Goal: Task Accomplishment & Management: Manage account settings

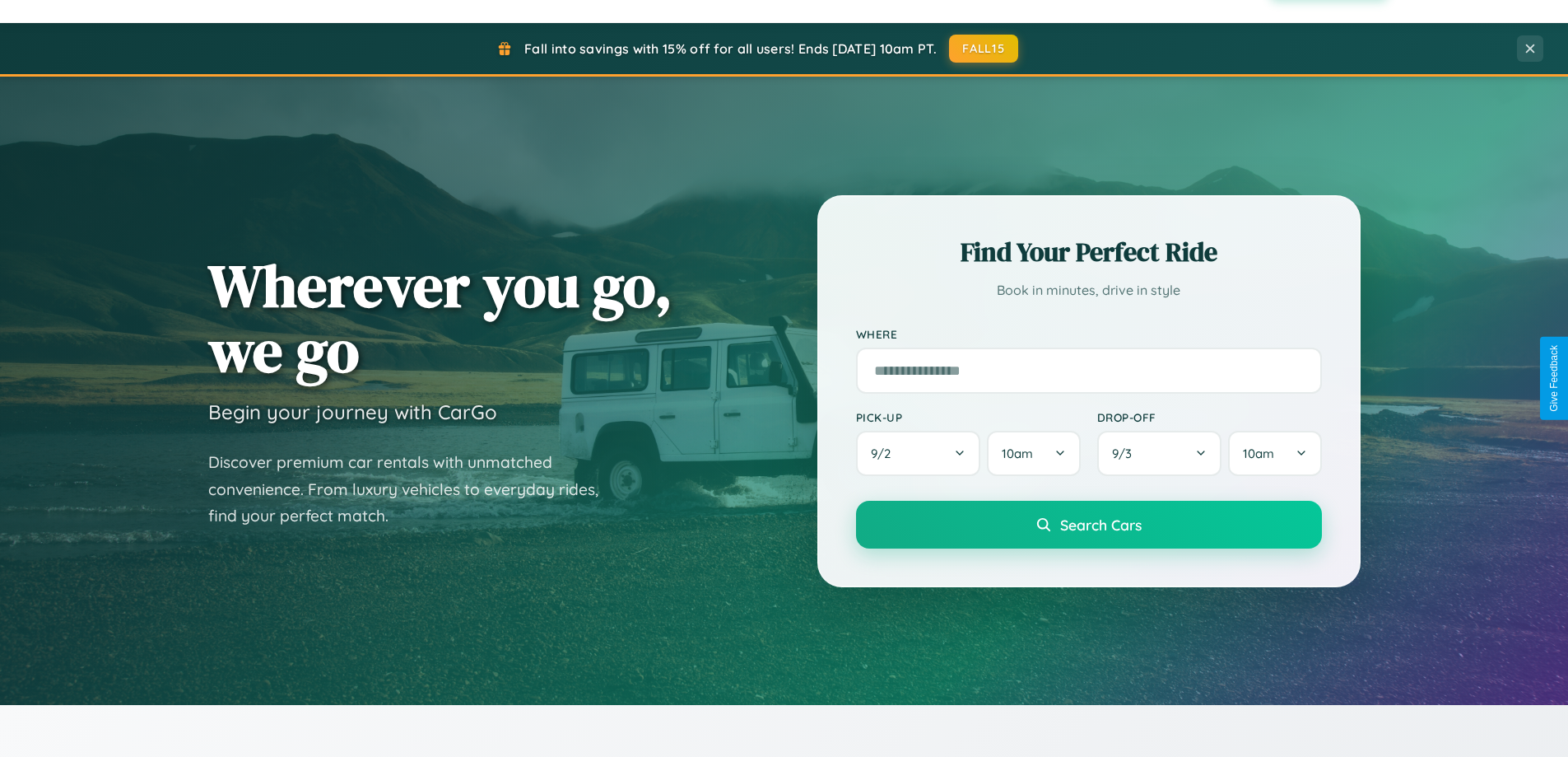
scroll to position [3169, 0]
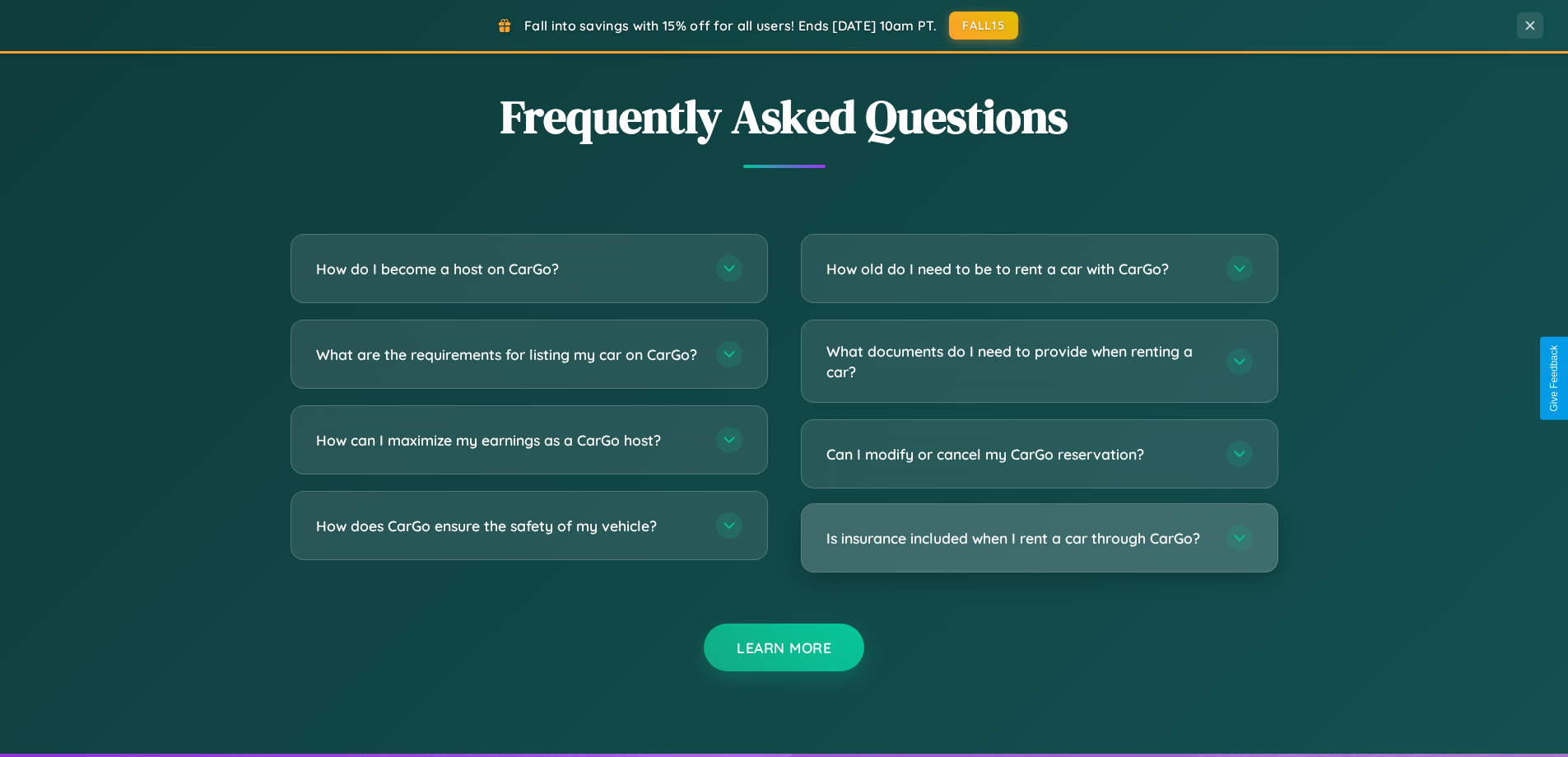
click at [1039, 538] on h3 "Is insurance included when I rent a car through CarGo?" at bounding box center [1018, 538] width 383 height 21
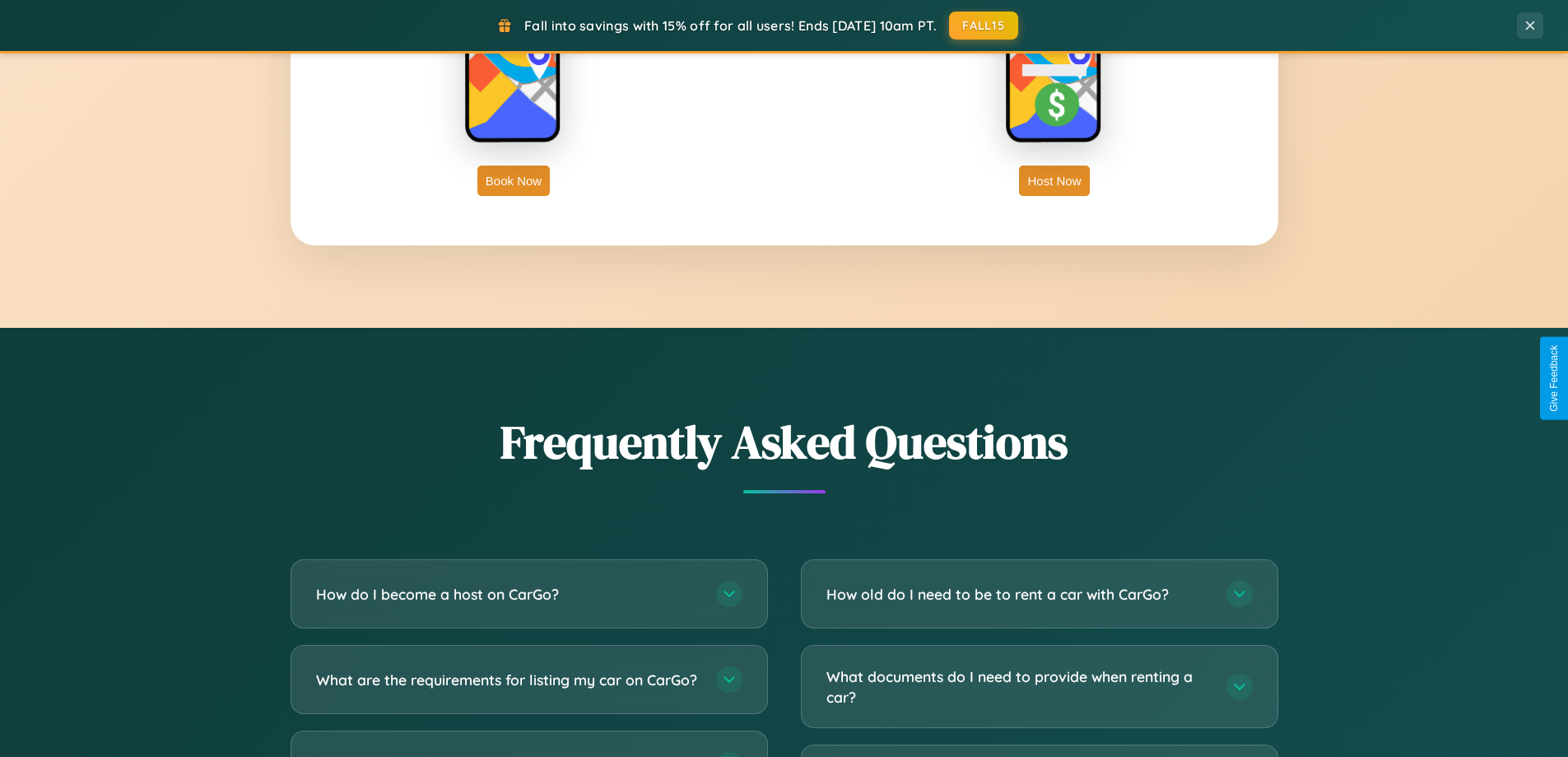
scroll to position [0, 0]
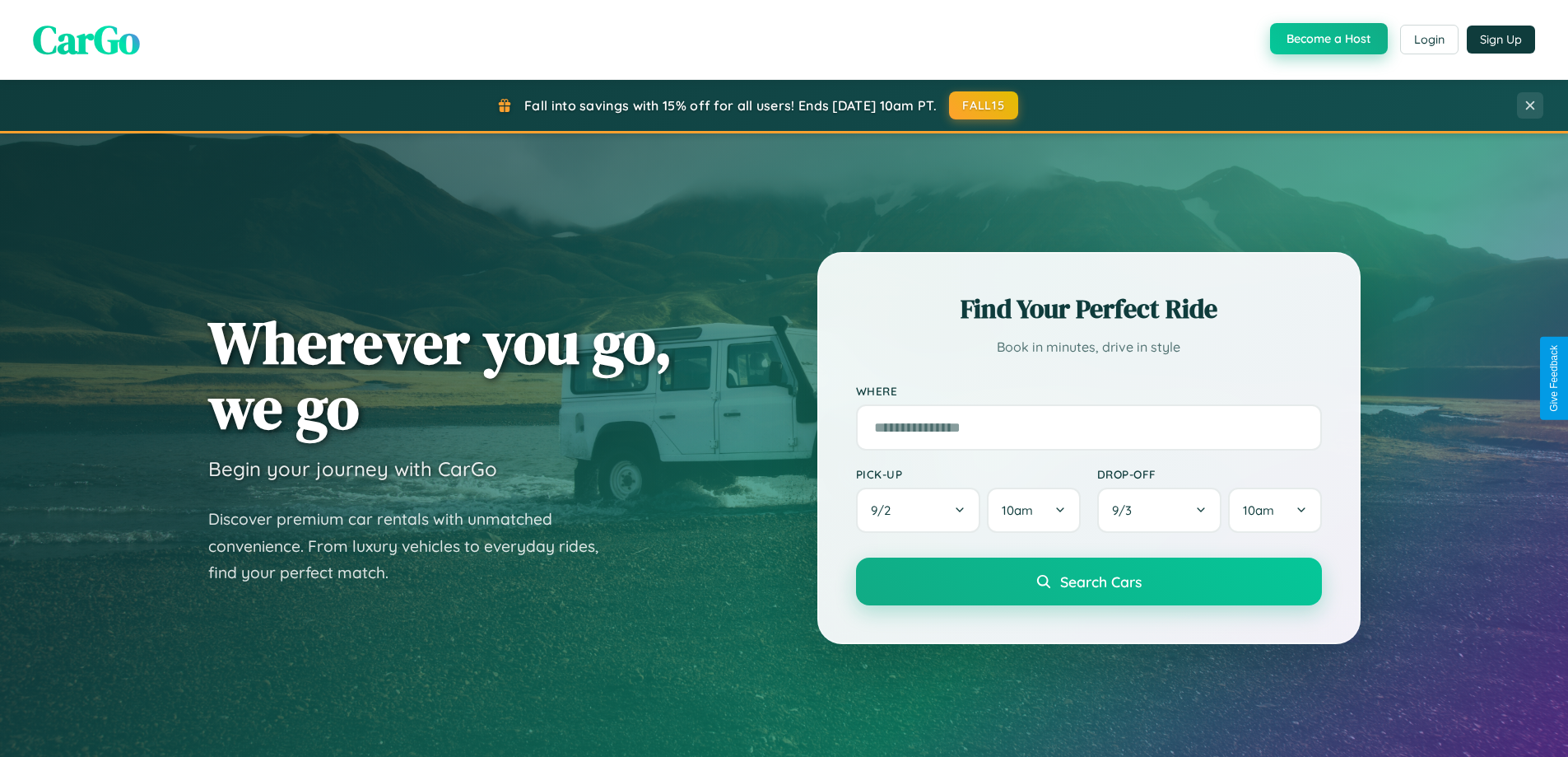
click at [1327, 39] on button "Become a Host" at bounding box center [1329, 38] width 118 height 32
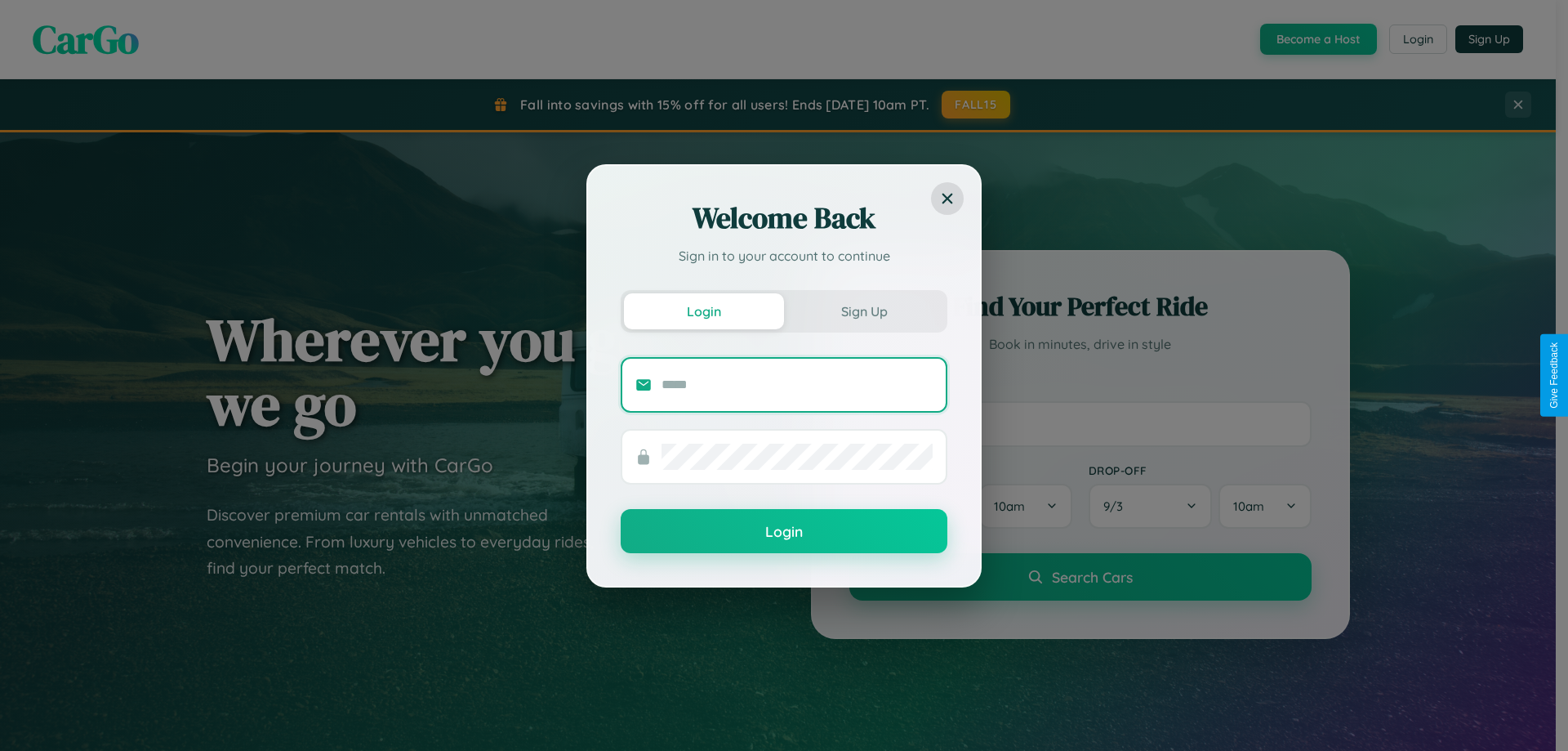
click at [798, 384] on input "text" at bounding box center [798, 385] width 271 height 26
type input "**********"
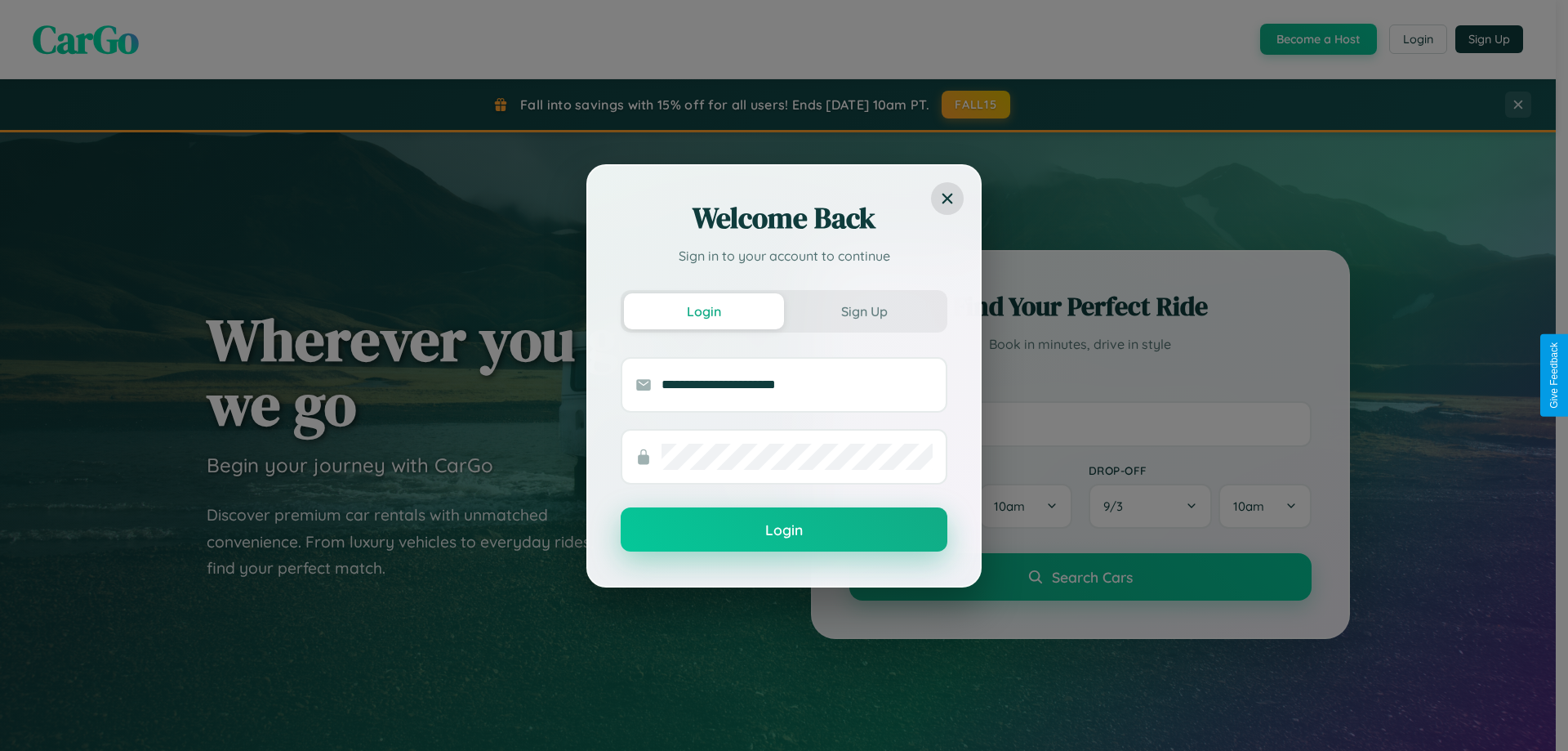
click at [784, 530] on button "Login" at bounding box center [784, 530] width 327 height 44
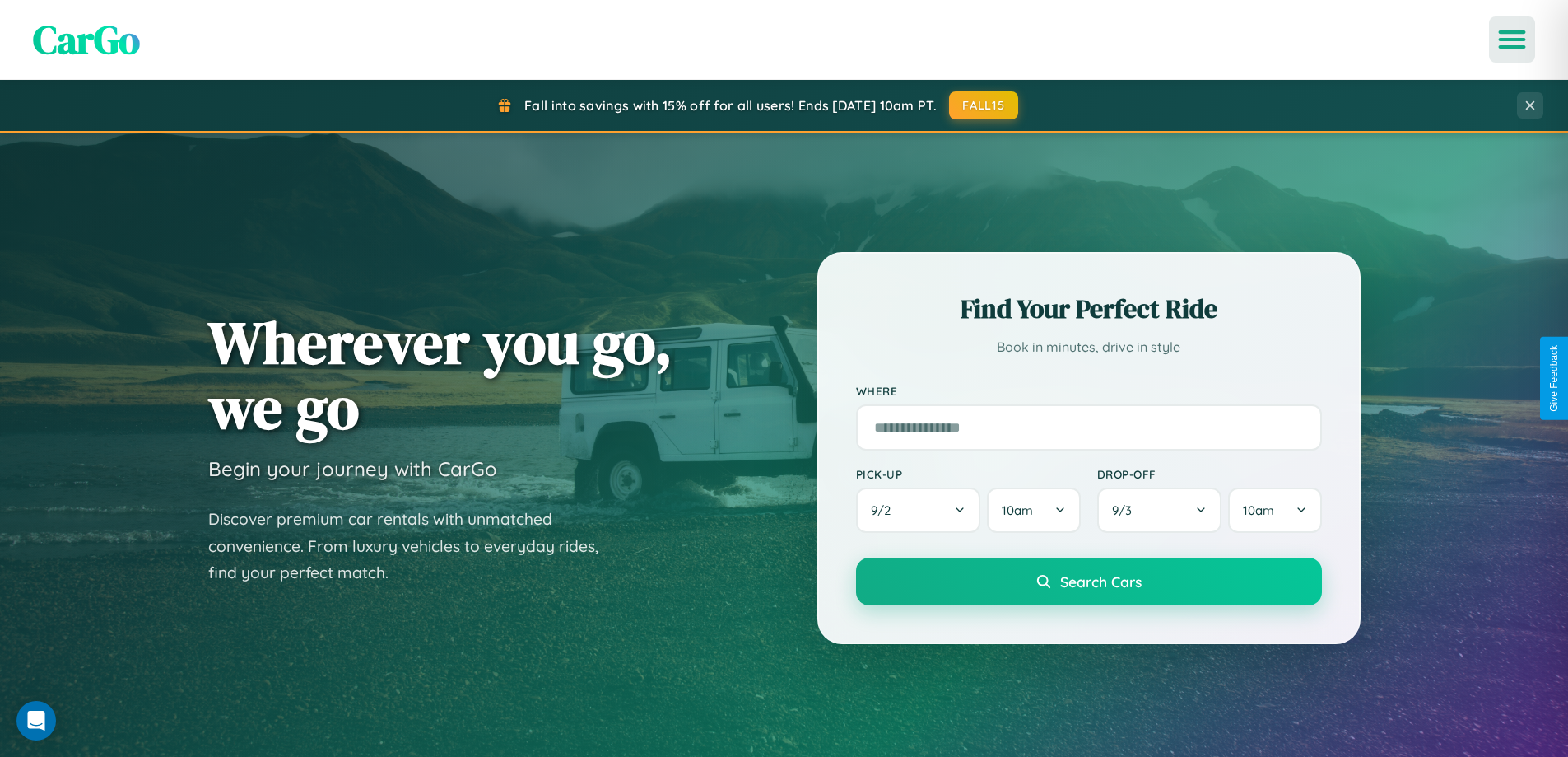
click at [1512, 39] on icon "Open menu" at bounding box center [1512, 39] width 24 height 15
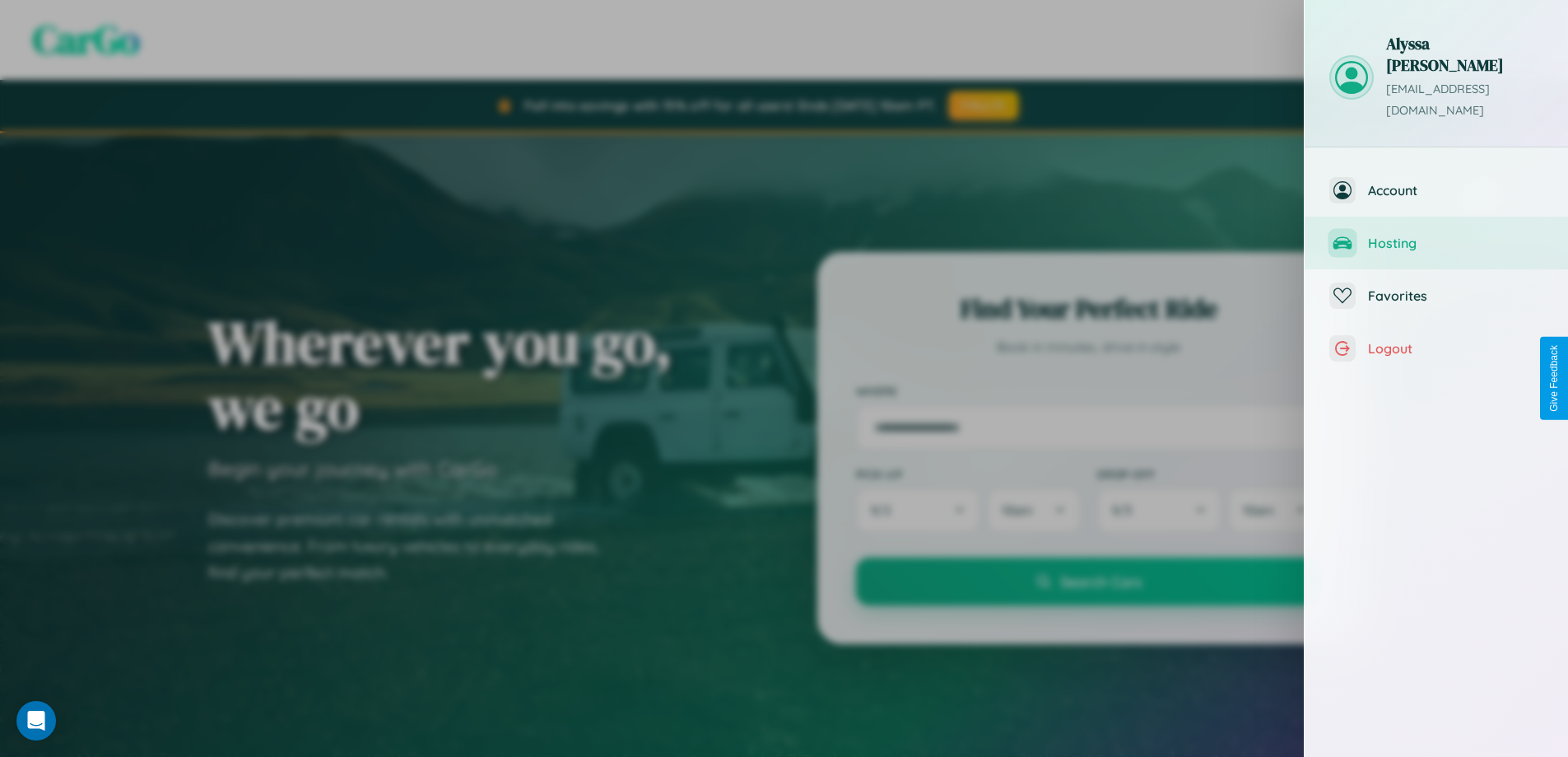
click at [1436, 235] on span "Hosting" at bounding box center [1455, 243] width 175 height 16
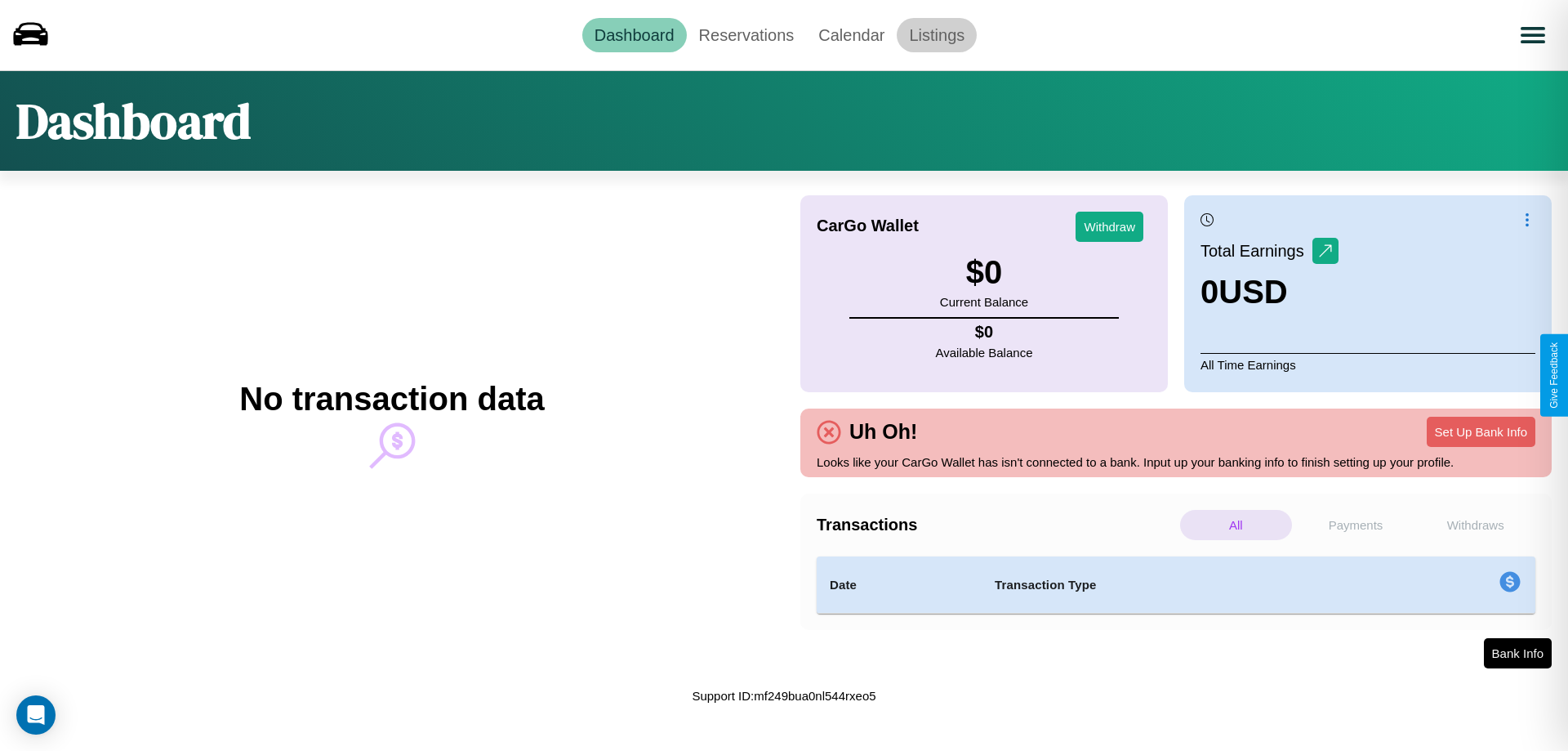
click at [937, 34] on link "Listings" at bounding box center [937, 35] width 80 height 34
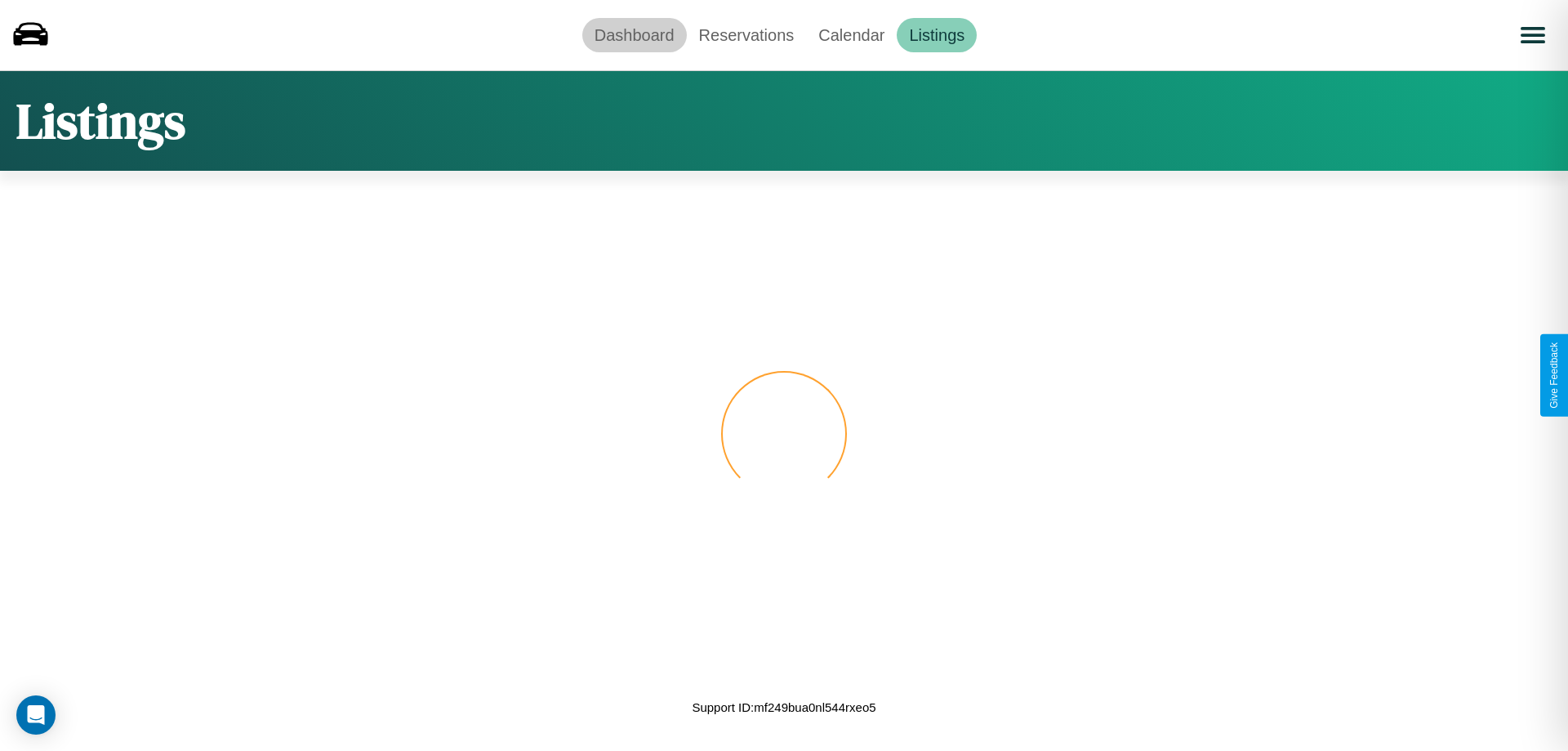
click at [634, 34] on link "Dashboard" at bounding box center [634, 35] width 104 height 34
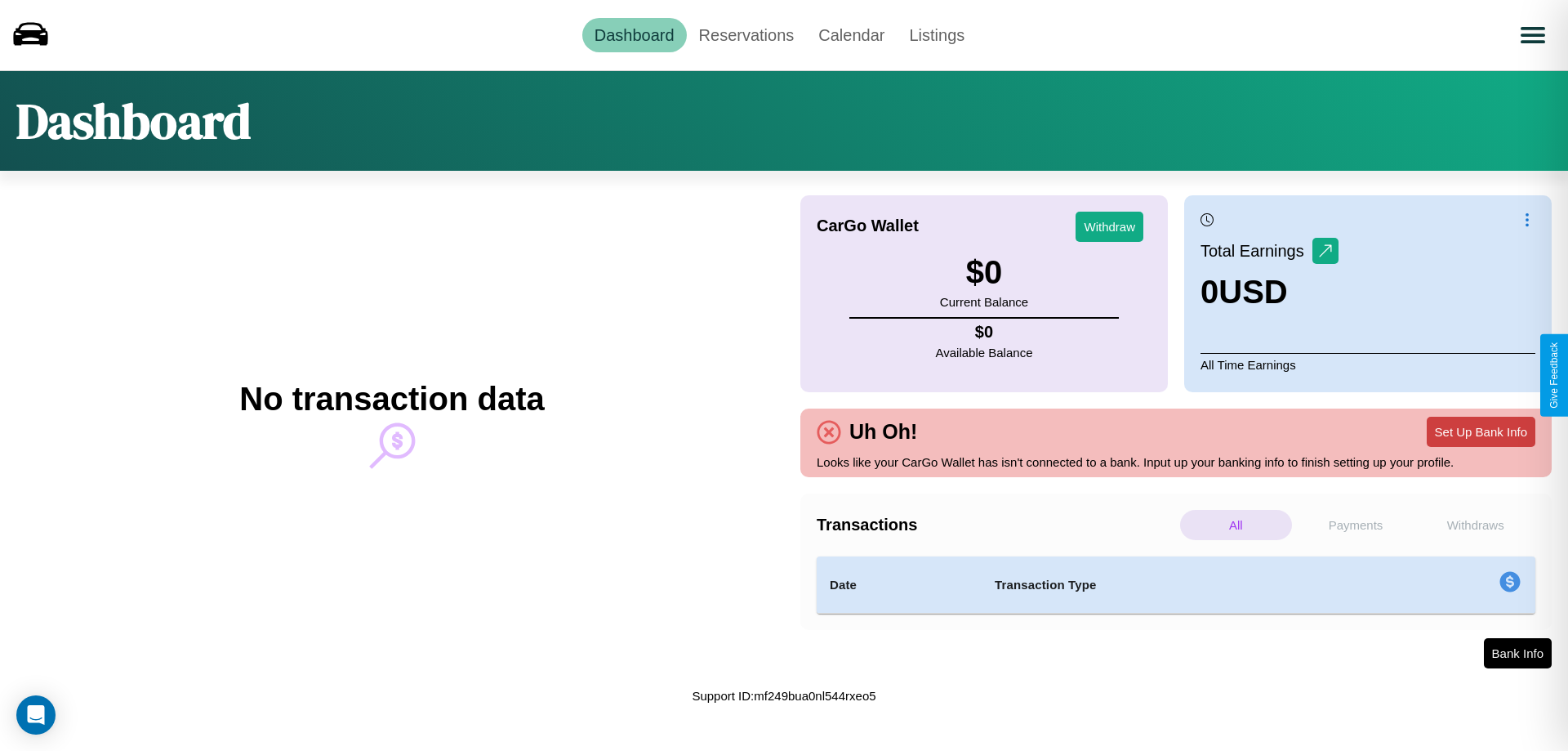
click at [1481, 431] on button "Set Up Bank Info" at bounding box center [1482, 432] width 108 height 31
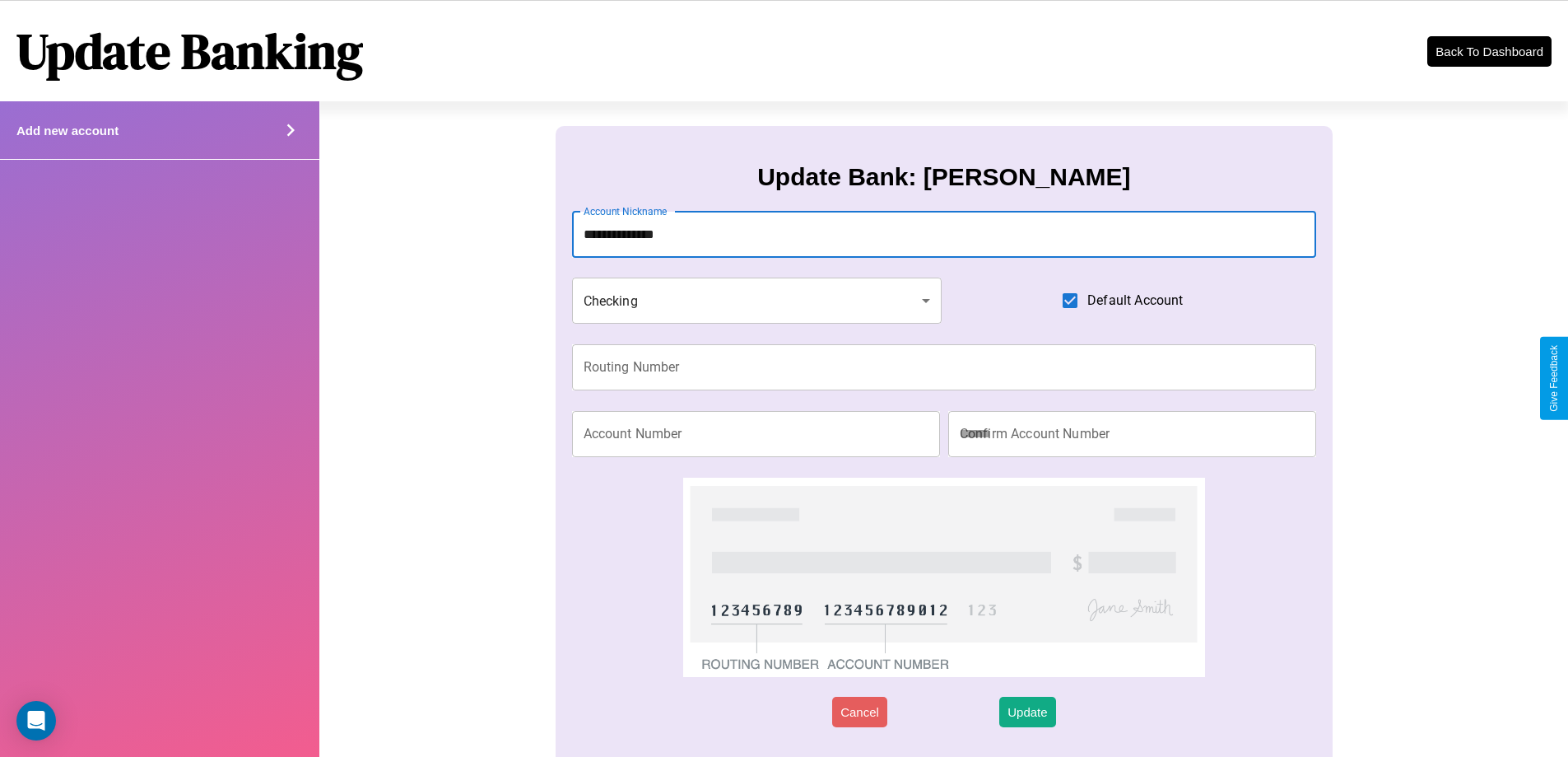
type input "**********"
